Goal: Information Seeking & Learning: Learn about a topic

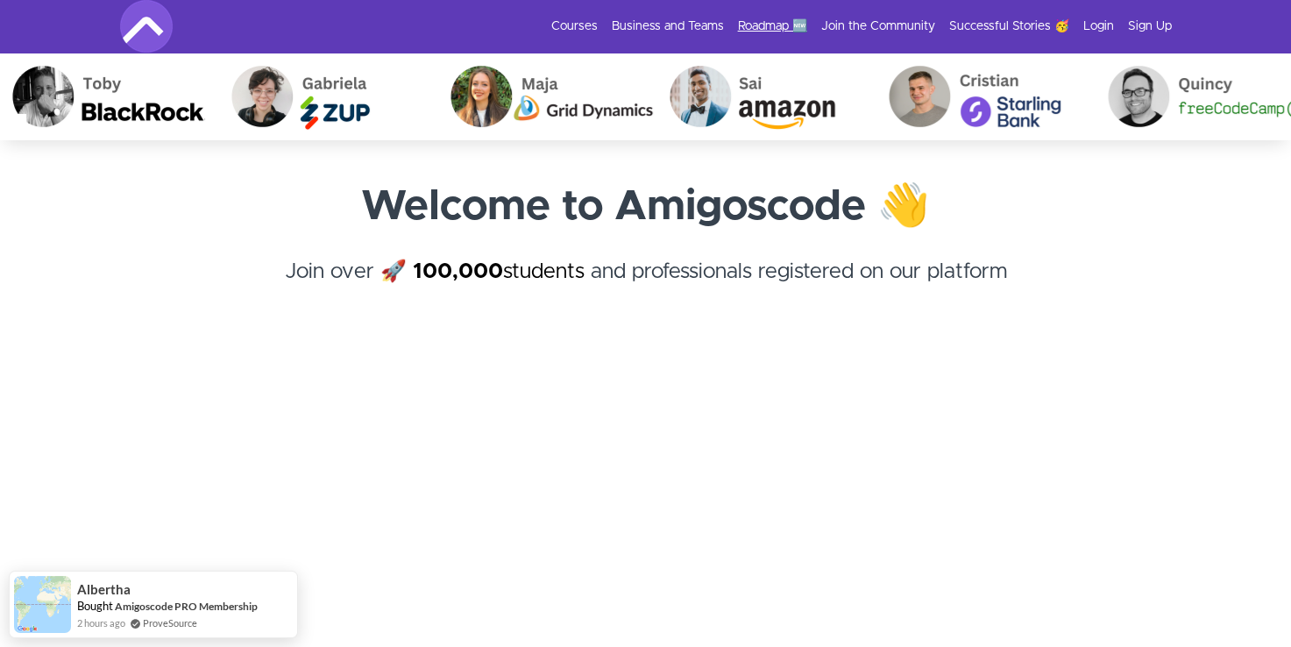
click at [797, 25] on link "Roadmap 🆕" at bounding box center [772, 27] width 69 height 18
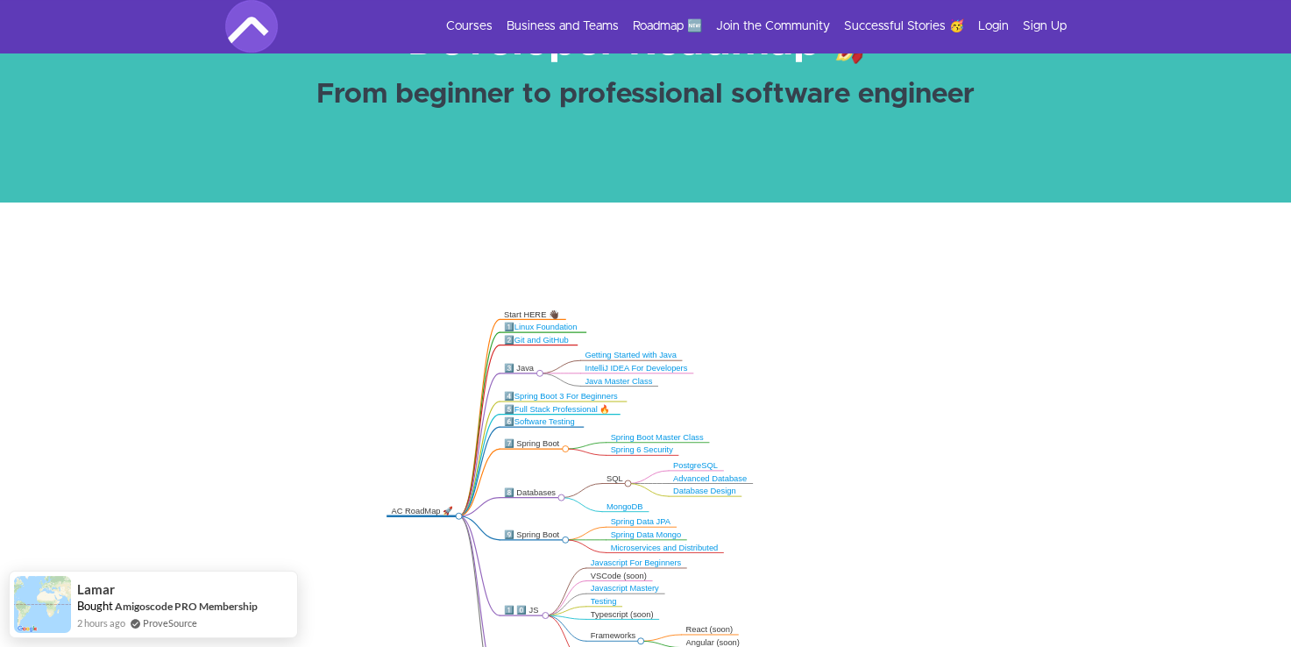
drag, startPoint x: 390, startPoint y: 400, endPoint x: 407, endPoint y: 445, distance: 47.7
click at [407, 445] on icon ".markmap{font:300 16px/20px sans-serif}.markmap-link{fill:none}.markmap-node>ci…" at bounding box center [645, 467] width 1291 height 388
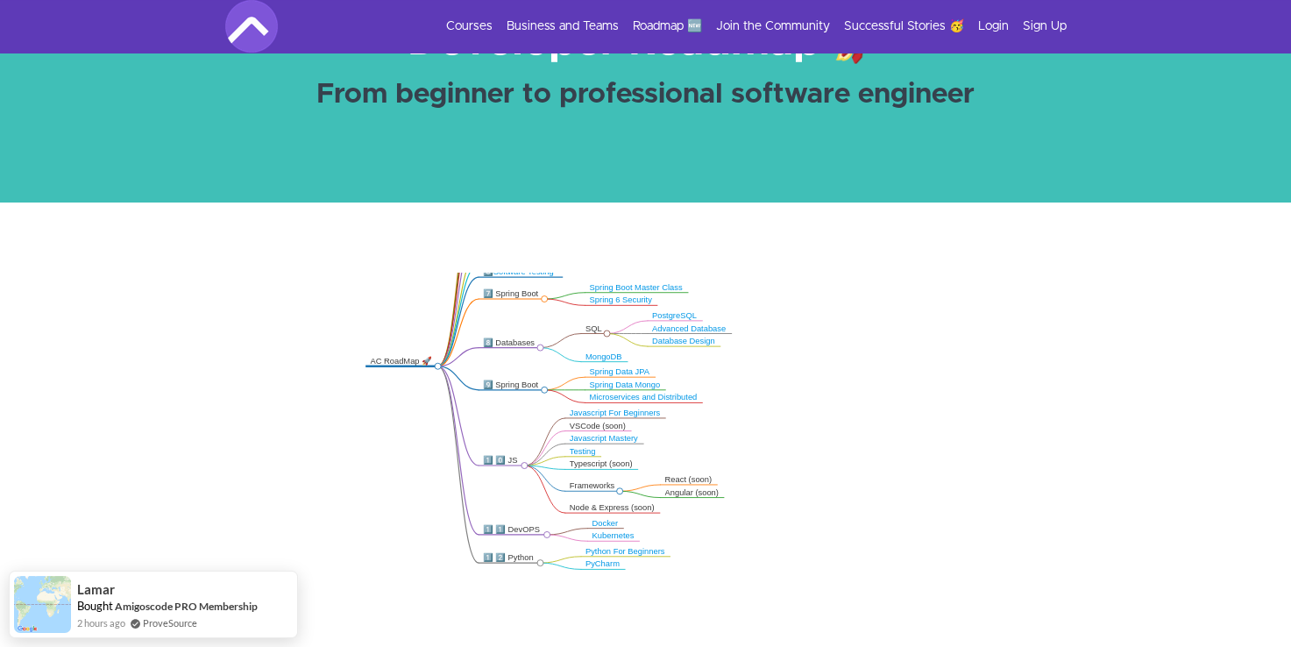
drag, startPoint x: 407, startPoint y: 445, endPoint x: 386, endPoint y: 294, distance: 152.2
click at [386, 294] on icon ".markmap{font:300 16px/20px sans-serif}.markmap-link{fill:none}.markmap-node>ci…" at bounding box center [645, 467] width 1291 height 388
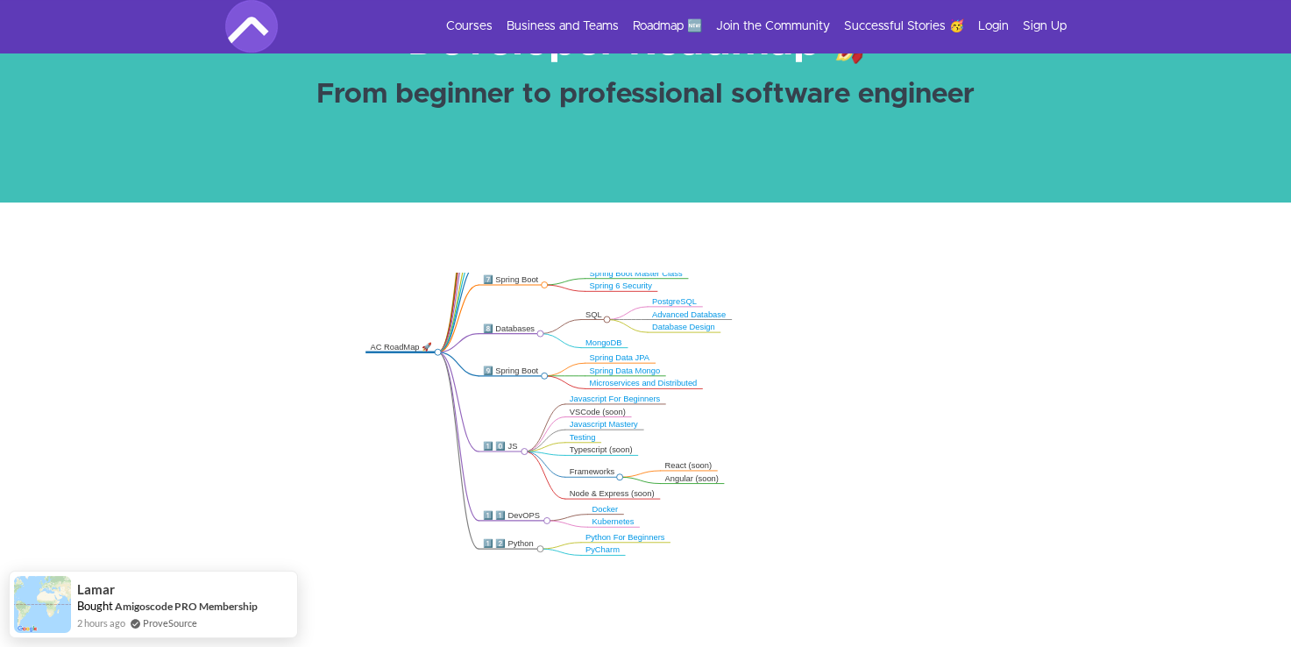
drag, startPoint x: 416, startPoint y: 485, endPoint x: 416, endPoint y: 472, distance: 13.1
click at [416, 472] on icon ".markmap{font:300 16px/20px sans-serif}.markmap-link{fill:none}.markmap-node>ci…" at bounding box center [645, 467] width 1291 height 388
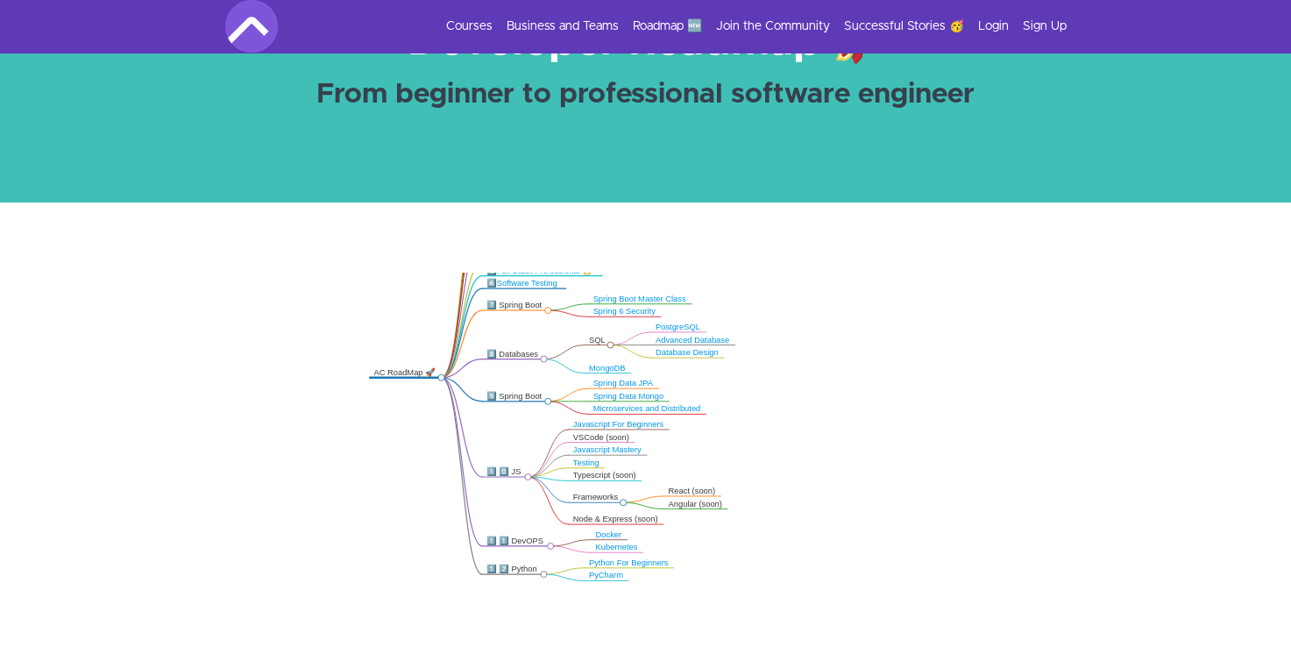
drag, startPoint x: 416, startPoint y: 472, endPoint x: 424, endPoint y: 521, distance: 48.8
click at [424, 521] on icon ".markmap{font:300 16px/20px sans-serif}.markmap-link{fill:none}.markmap-node>ci…" at bounding box center [645, 467] width 1291 height 388
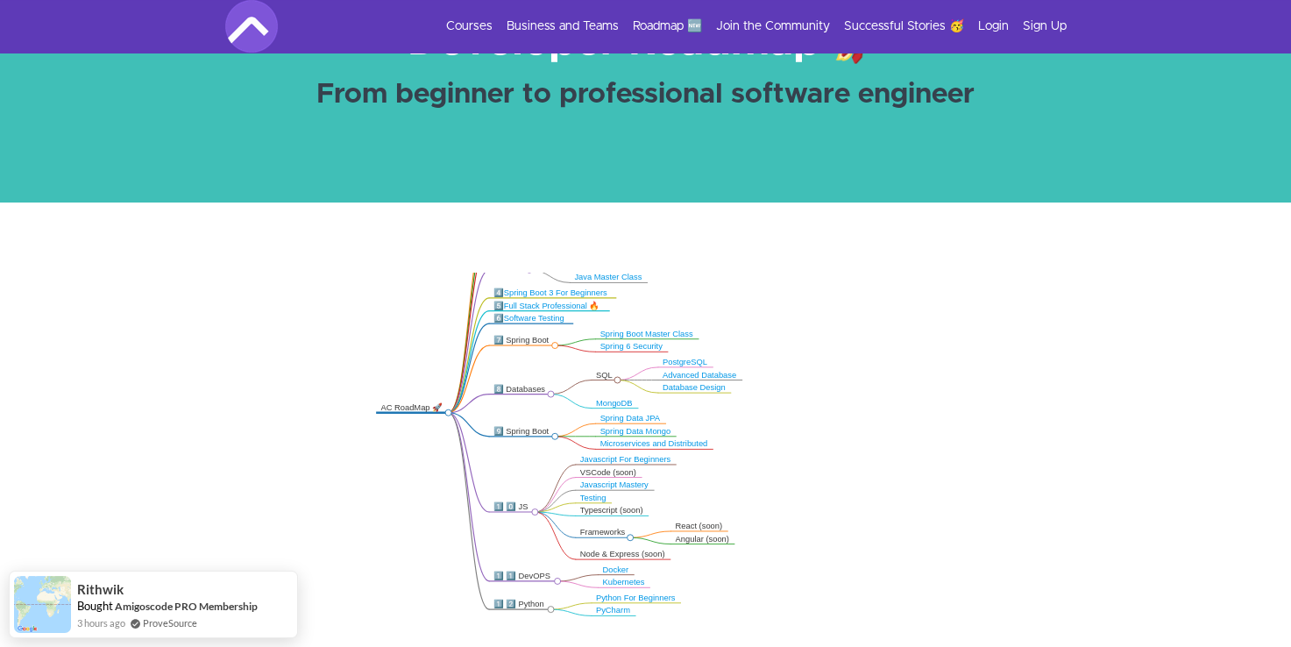
drag, startPoint x: 424, startPoint y: 521, endPoint x: 429, endPoint y: 550, distance: 30.1
click at [429, 550] on icon ".markmap{font:300 16px/20px sans-serif}.markmap-link{fill:none}.markmap-node>ci…" at bounding box center [645, 467] width 1291 height 388
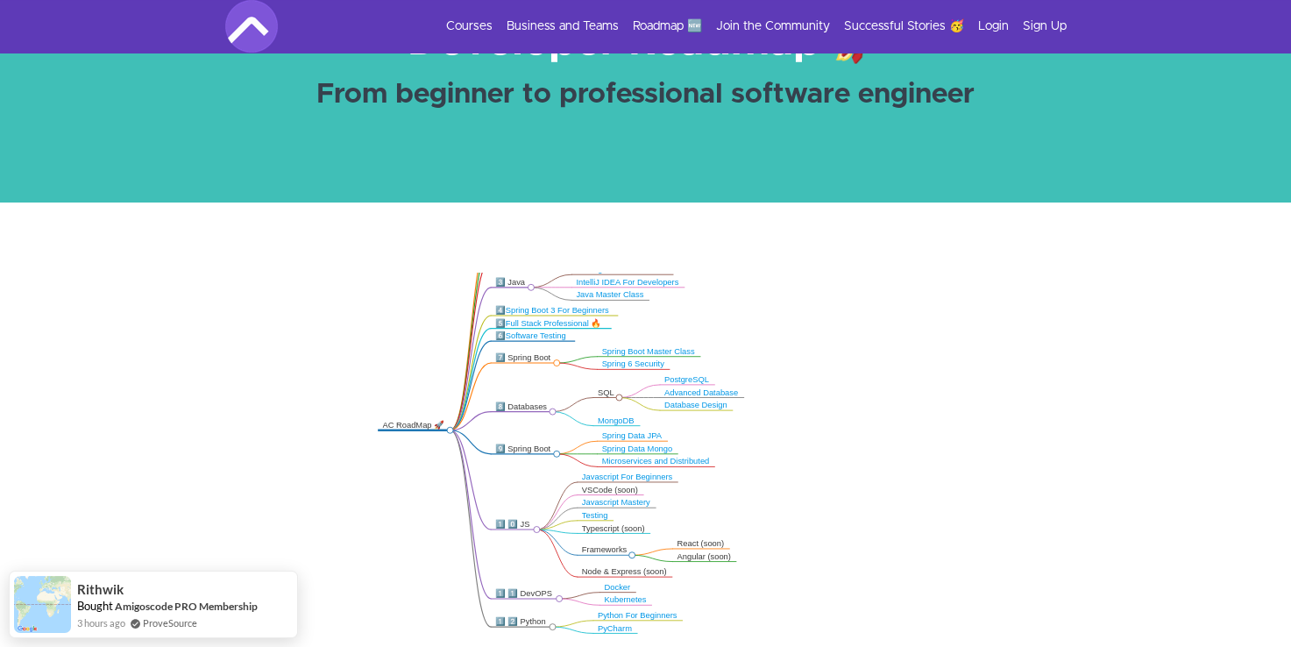
click at [606, 389] on div "SQL" at bounding box center [607, 392] width 18 height 11
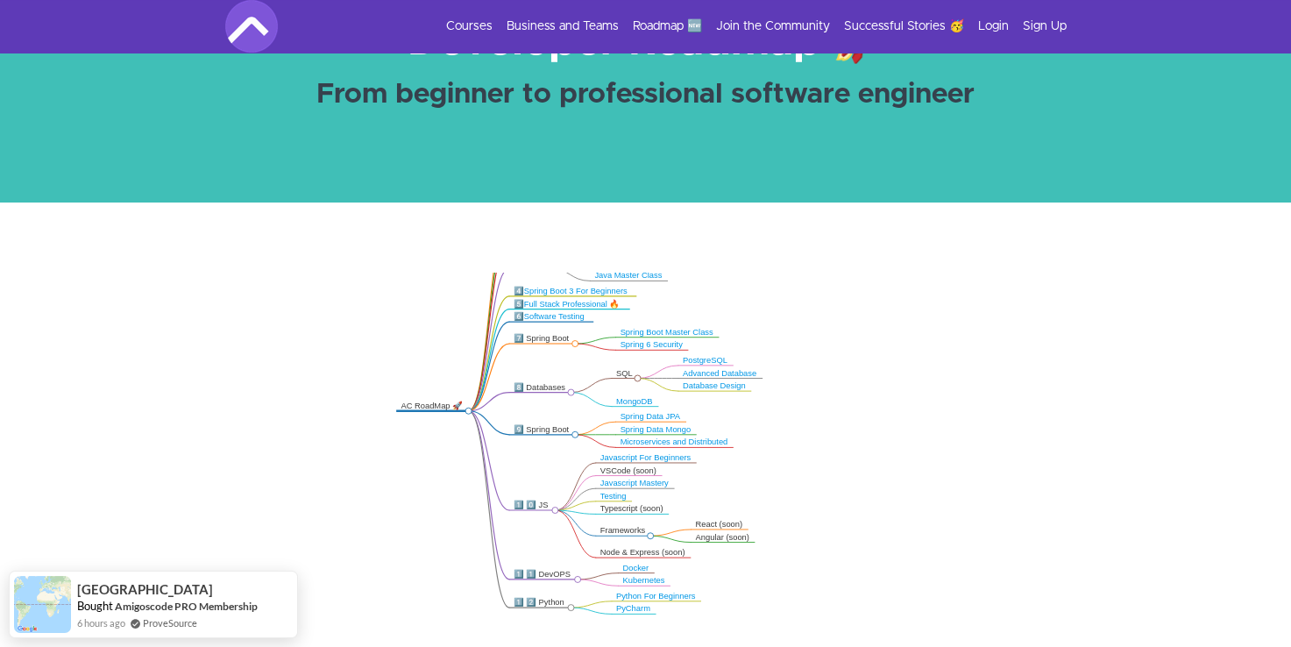
drag, startPoint x: 764, startPoint y: 412, endPoint x: 783, endPoint y: 392, distance: 27.9
click at [783, 392] on icon ".markmap{font:300 16px/20px sans-serif}.markmap-link{fill:none}.markmap-node>ci…" at bounding box center [645, 467] width 1291 height 388
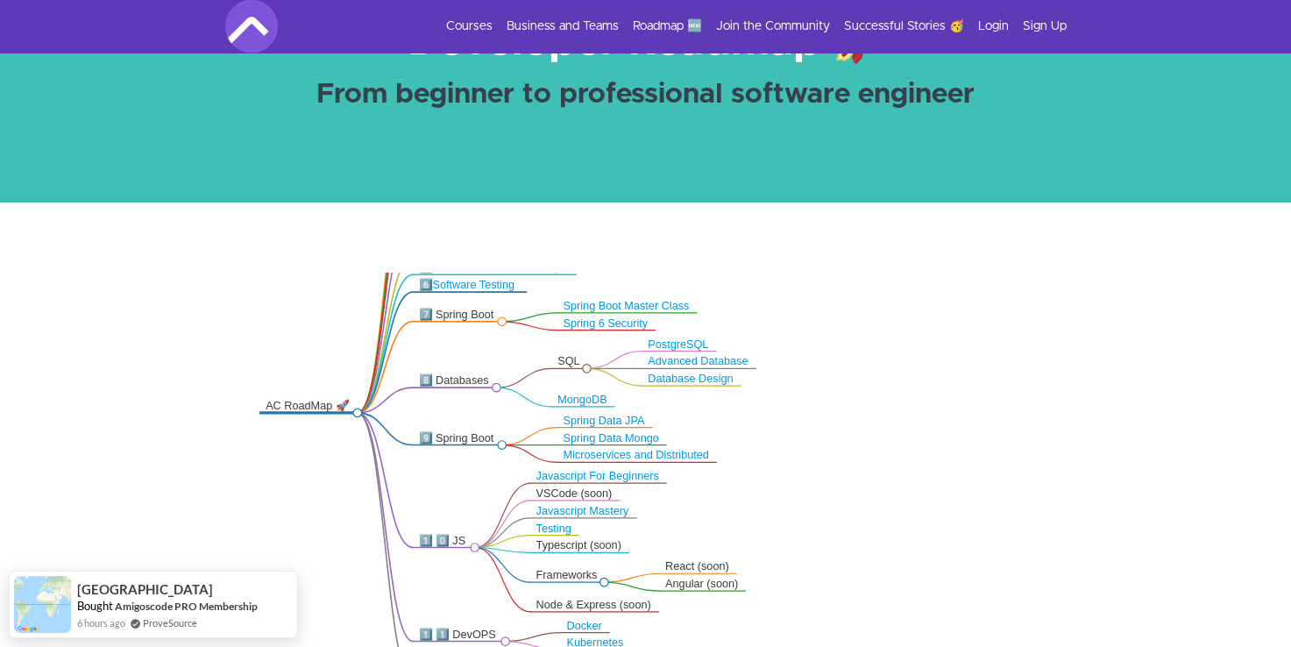
drag, startPoint x: 783, startPoint y: 392, endPoint x: 792, endPoint y: 363, distance: 30.2
click at [792, 363] on icon ".markmap{font:300 16px/20px sans-serif}.markmap-link{fill:none}.markmap-node>ci…" at bounding box center [645, 467] width 1291 height 388
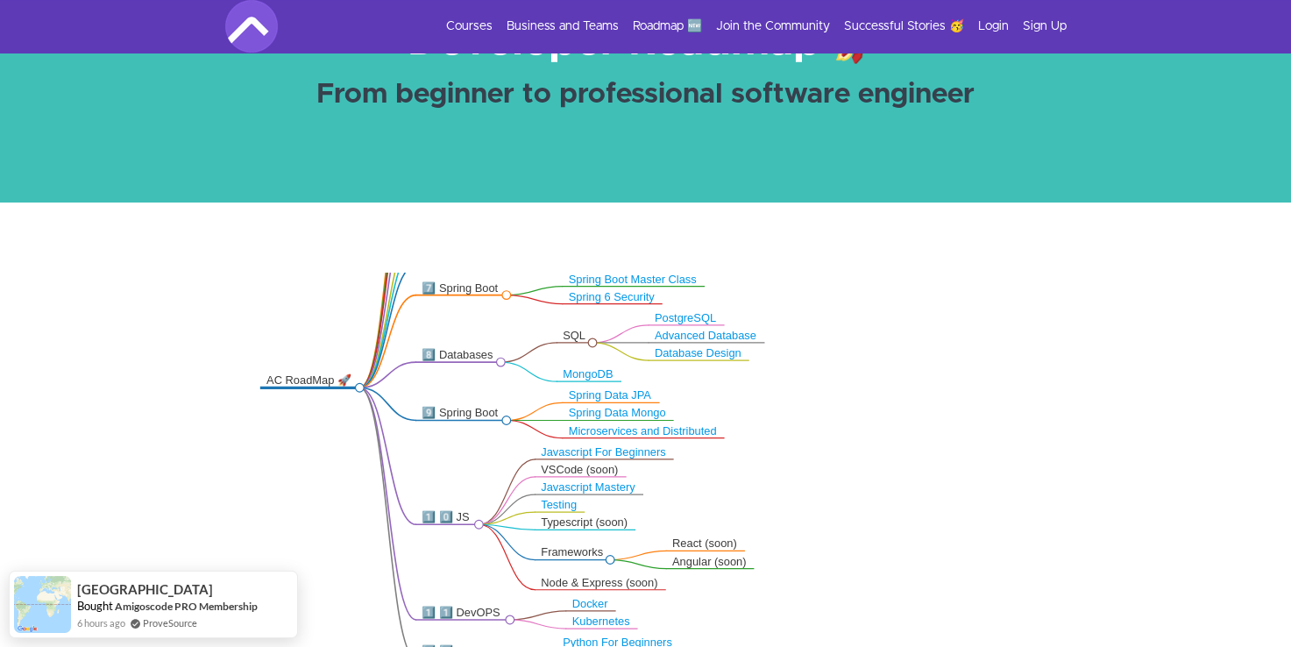
click at [792, 363] on icon ".markmap{font:300 16px/20px sans-serif}.markmap-link{fill:none}.markmap-node>ci…" at bounding box center [645, 467] width 1291 height 388
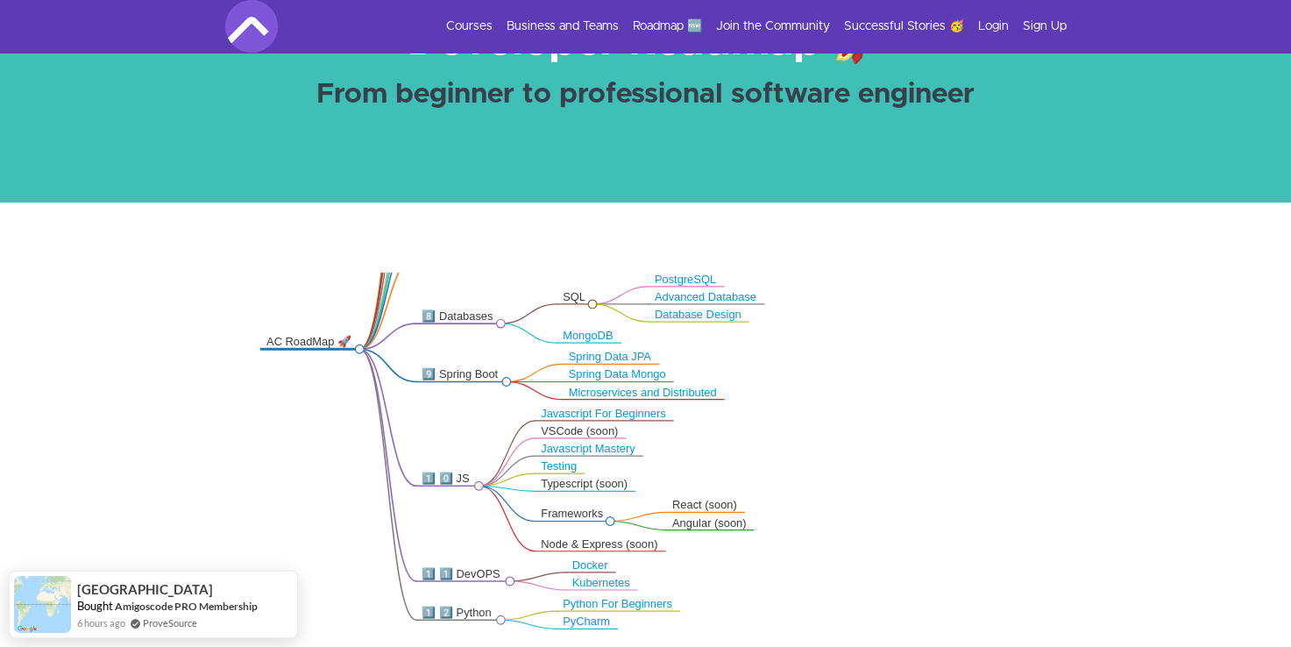
drag, startPoint x: 792, startPoint y: 363, endPoint x: 792, endPoint y: 324, distance: 38.6
click at [792, 324] on icon ".markmap{font:300 16px/20px sans-serif}.markmap-link{fill:none}.markmap-node>ci…" at bounding box center [645, 467] width 1291 height 388
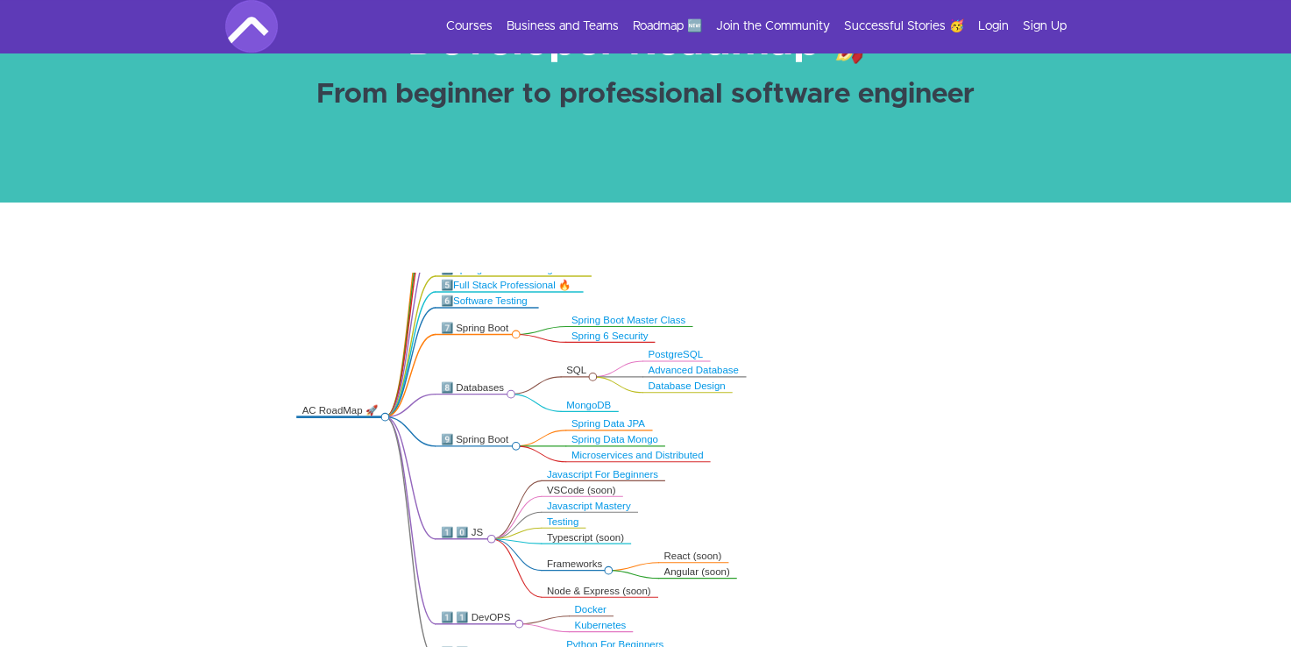
drag, startPoint x: 664, startPoint y: 189, endPoint x: 726, endPoint y: 322, distance: 145.9
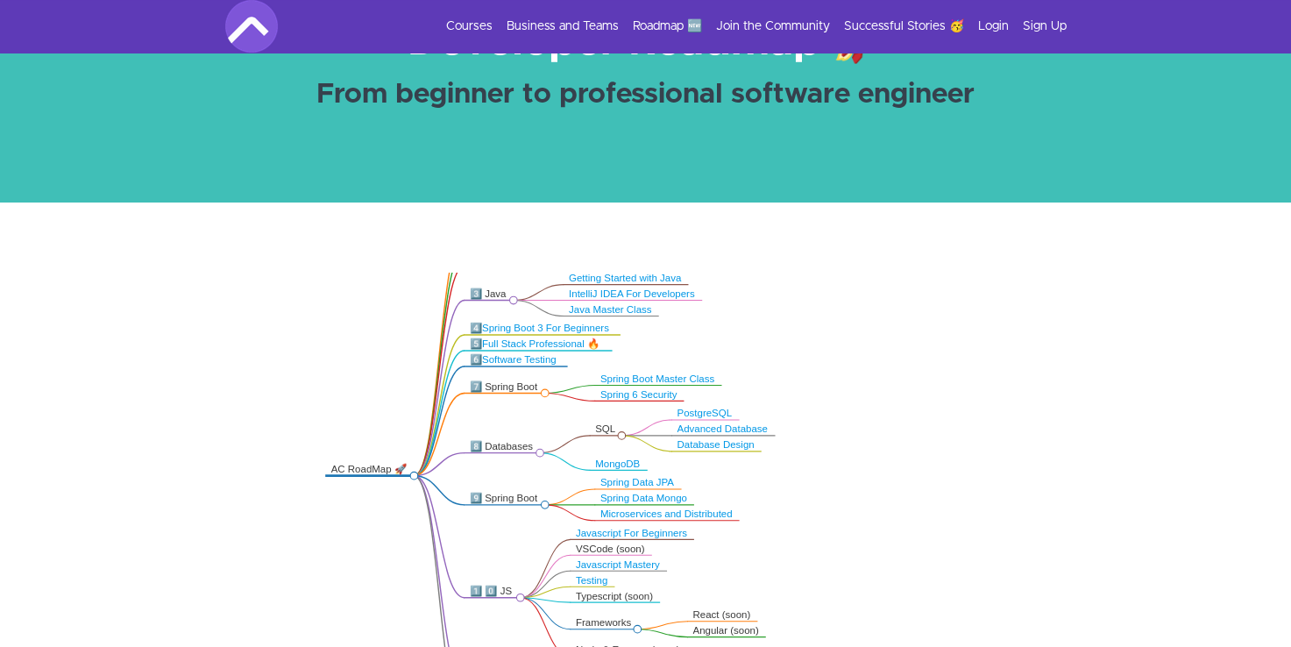
drag, startPoint x: 726, startPoint y: 322, endPoint x: 790, endPoint y: 443, distance: 138.0
click at [790, 443] on icon ".markmap{font:300 16px/20px sans-serif}.markmap-link{fill:none}.markmap-node>ci…" at bounding box center [645, 467] width 1291 height 388
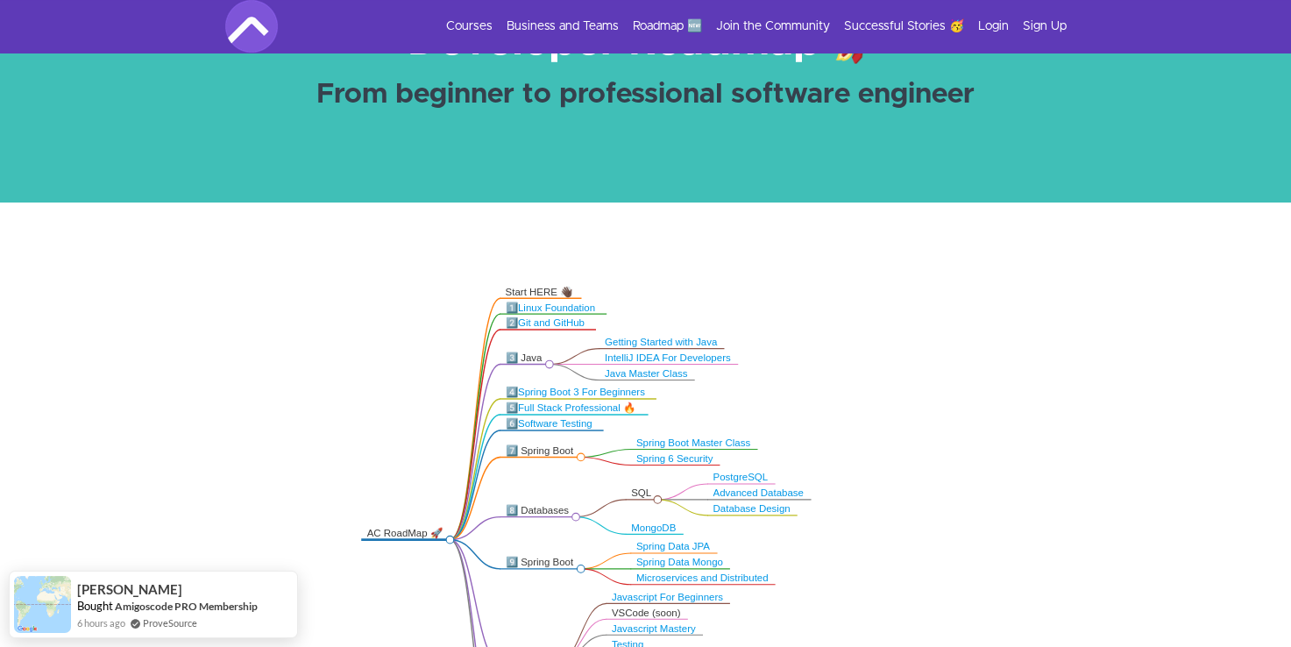
click at [883, 362] on icon ".markmap{font:300 16px/20px sans-serif}.markmap-link{fill:none}.markmap-node>ci…" at bounding box center [645, 467] width 1291 height 388
click at [663, 19] on link "Roadmap 🆕" at bounding box center [667, 27] width 69 height 18
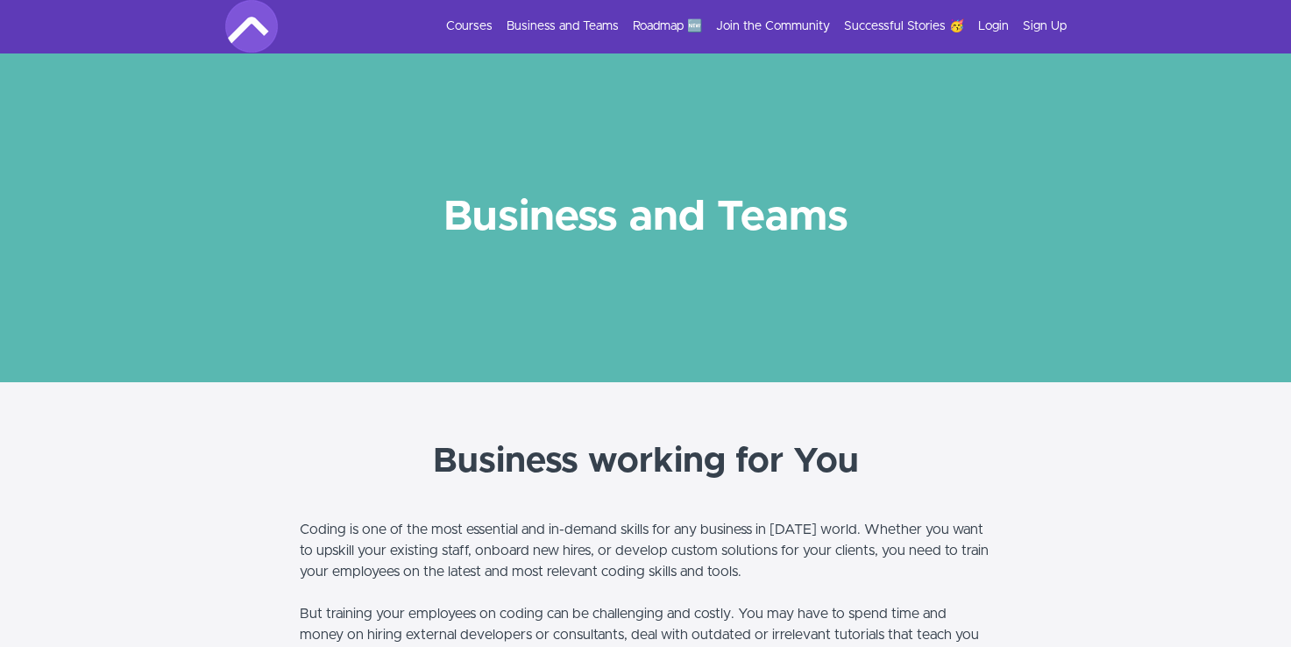
click at [438, 28] on li "Courses" at bounding box center [462, 27] width 60 height 18
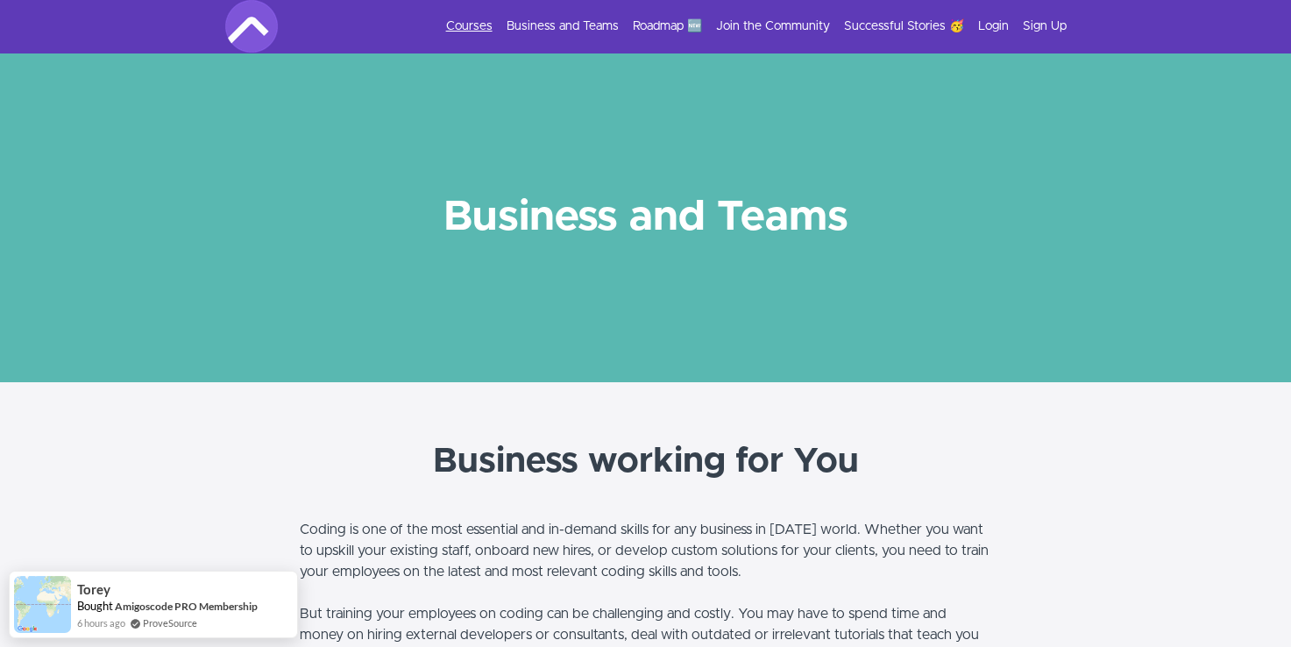
click at [456, 25] on link "Courses" at bounding box center [469, 27] width 46 height 18
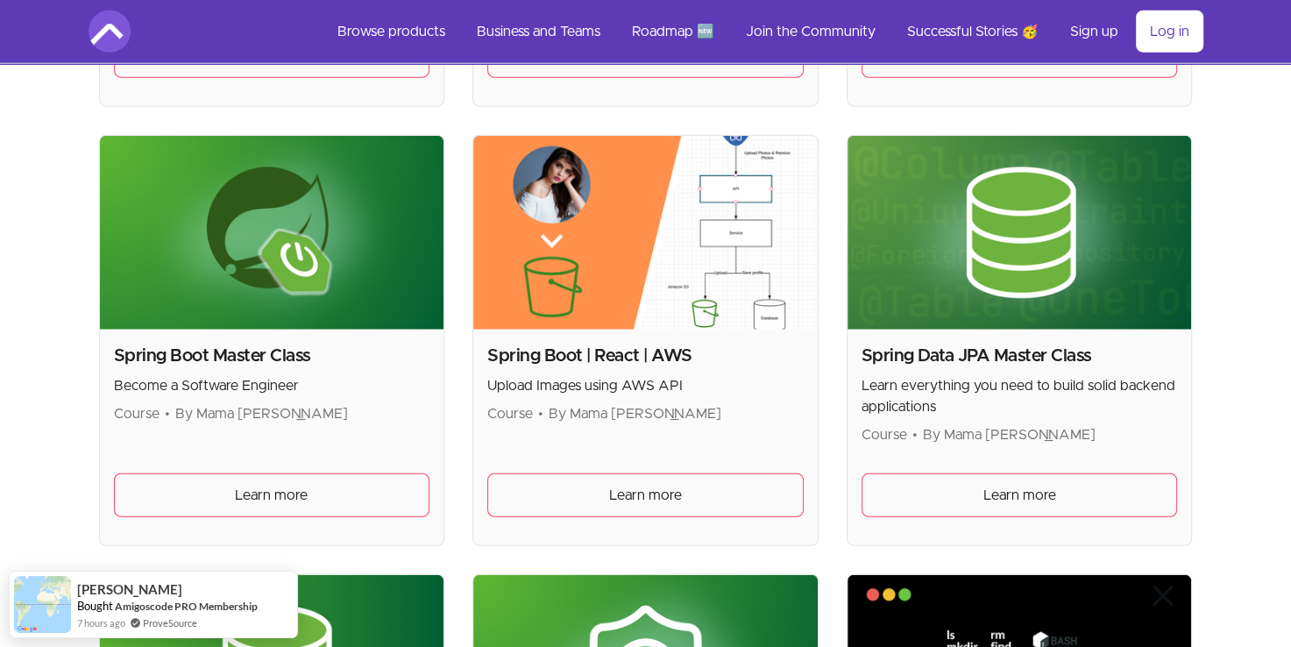
scroll to position [4107, 0]
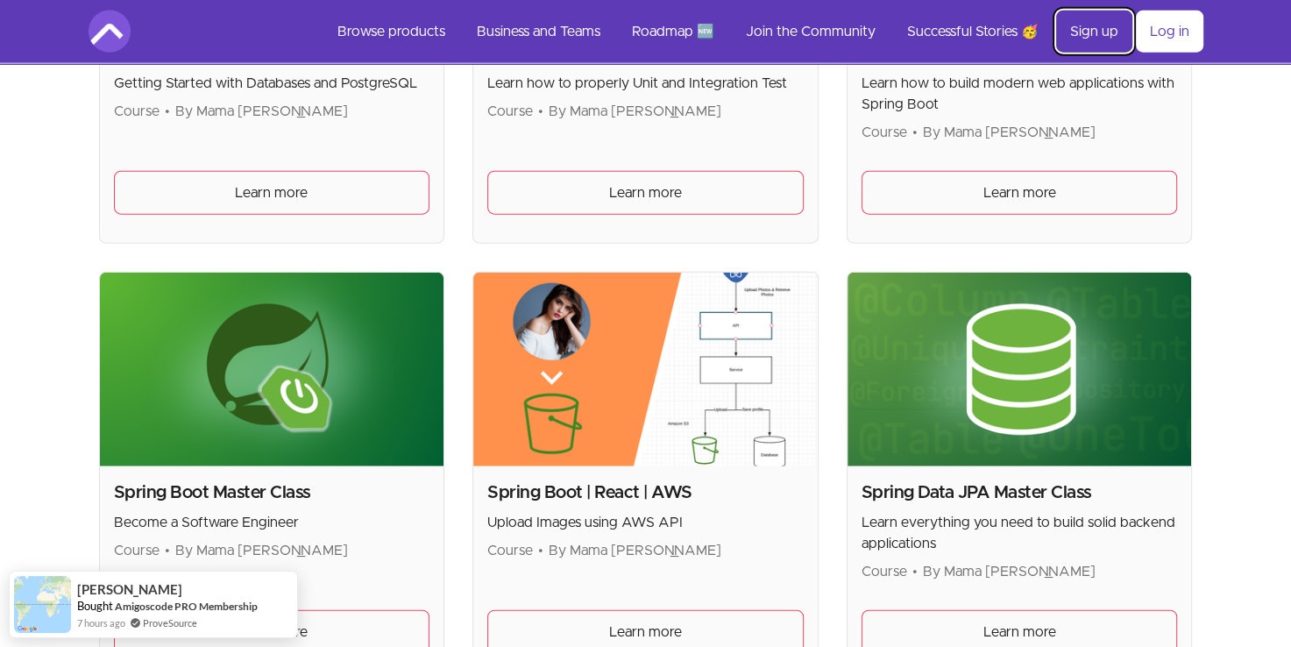
click at [1106, 32] on link "Sign up" at bounding box center [1094, 32] width 76 height 42
